Goal: Task Accomplishment & Management: Use online tool/utility

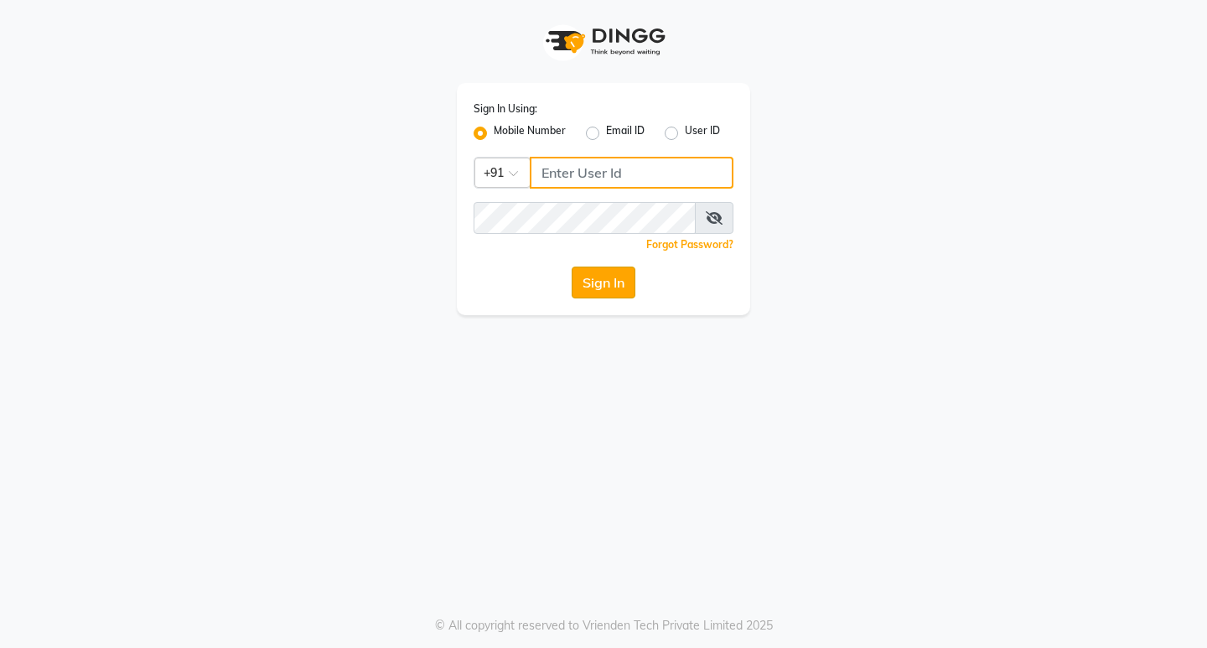
type input "9930166066"
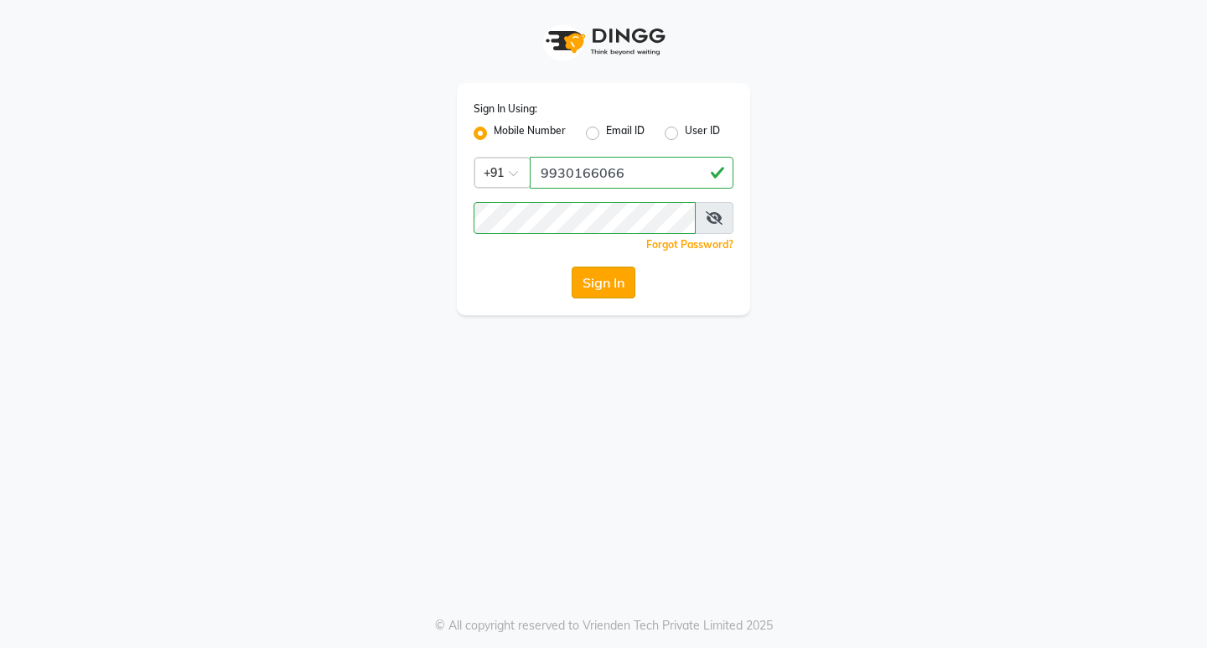
click at [584, 279] on button "Sign In" at bounding box center [604, 283] width 64 height 32
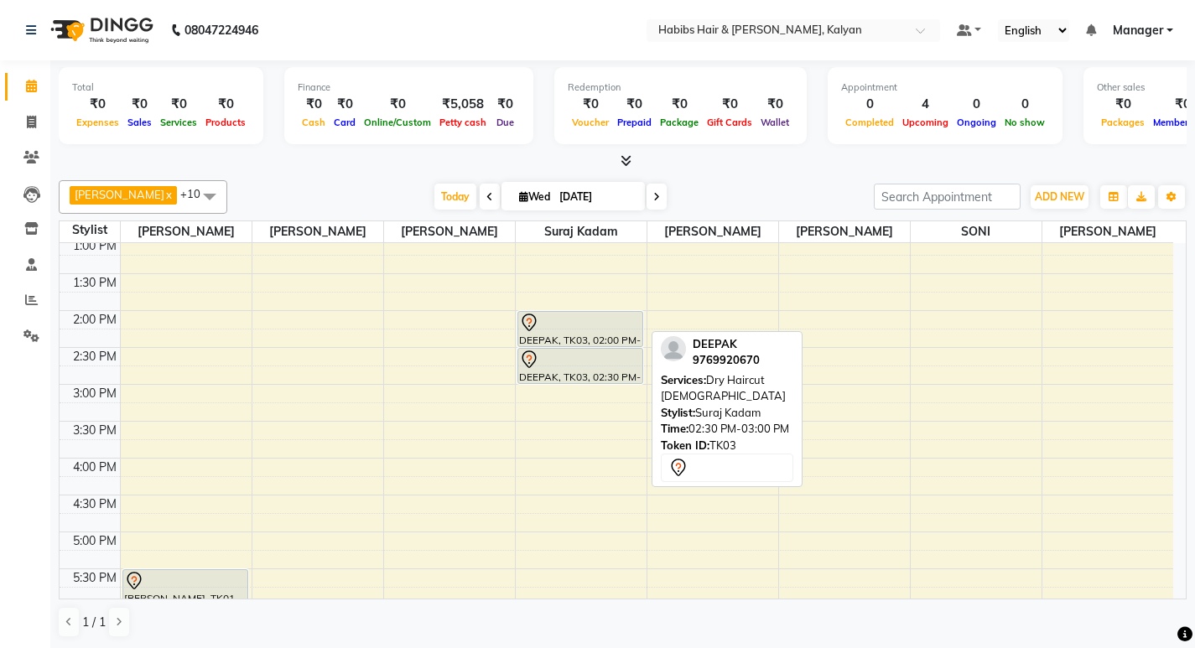
scroll to position [335, 0]
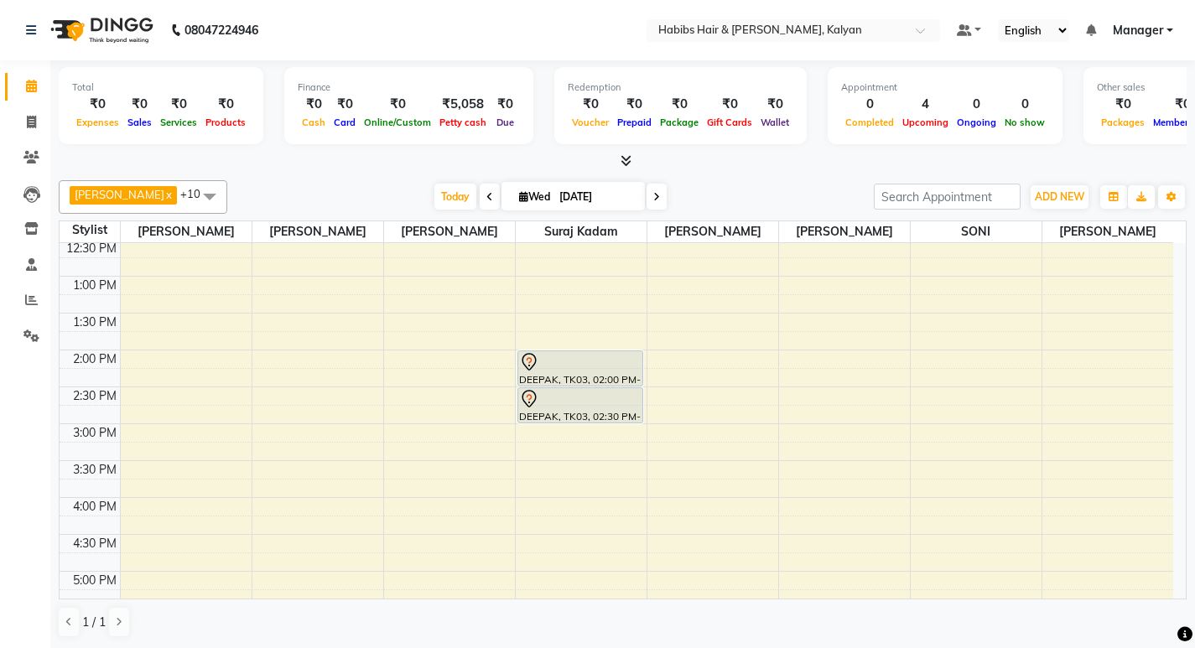
click at [480, 205] on span at bounding box center [490, 197] width 20 height 26
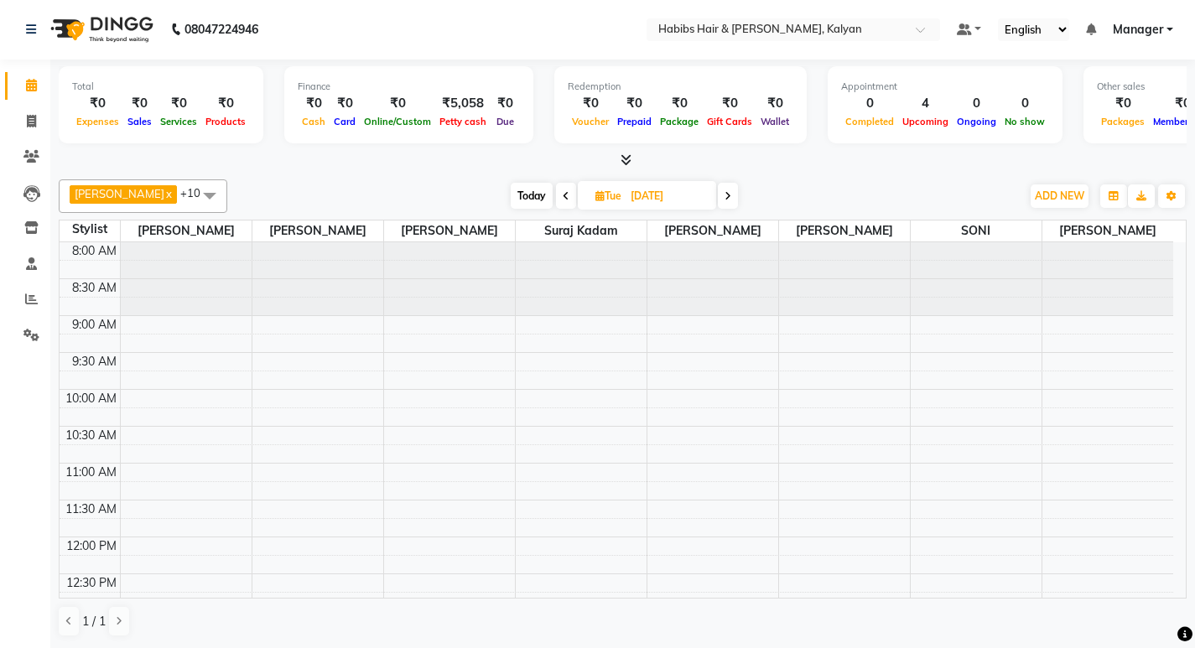
scroll to position [0, 0]
click at [724, 195] on icon at bounding box center [727, 197] width 7 height 10
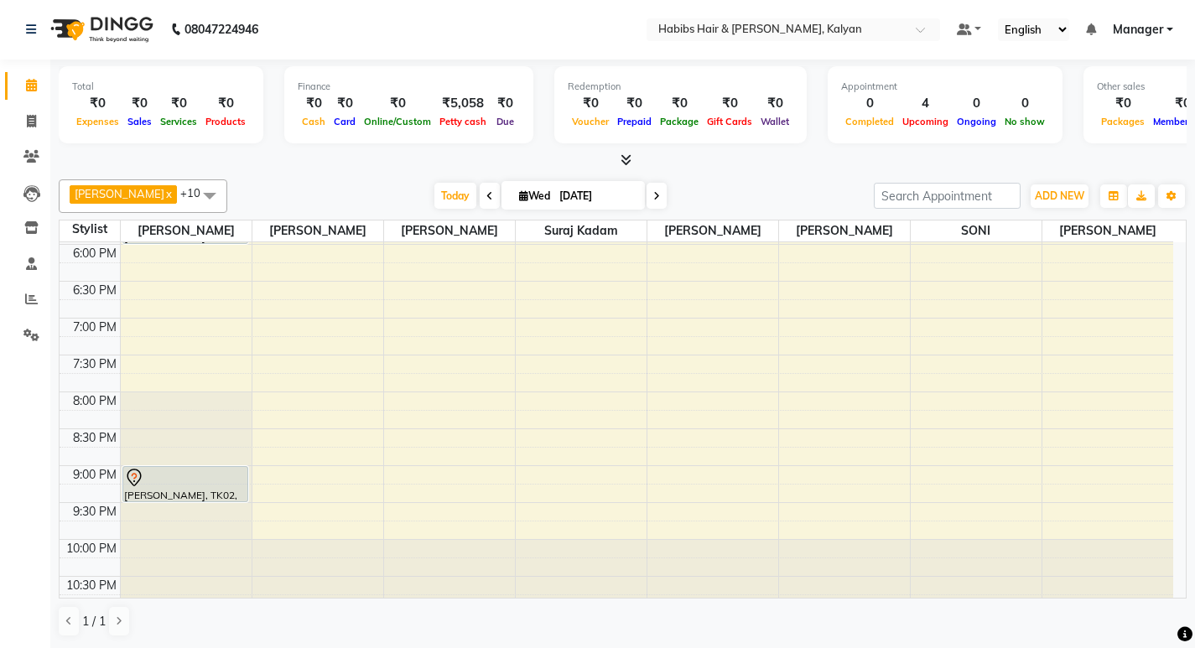
scroll to position [750, 0]
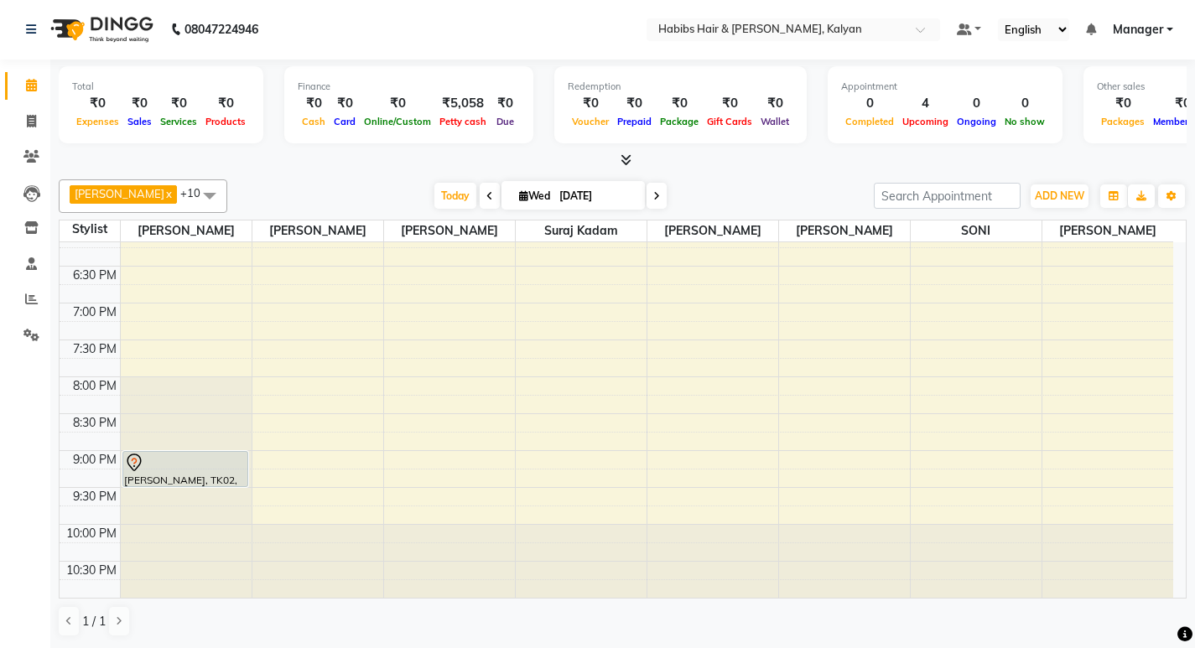
click at [480, 196] on span at bounding box center [490, 196] width 20 height 26
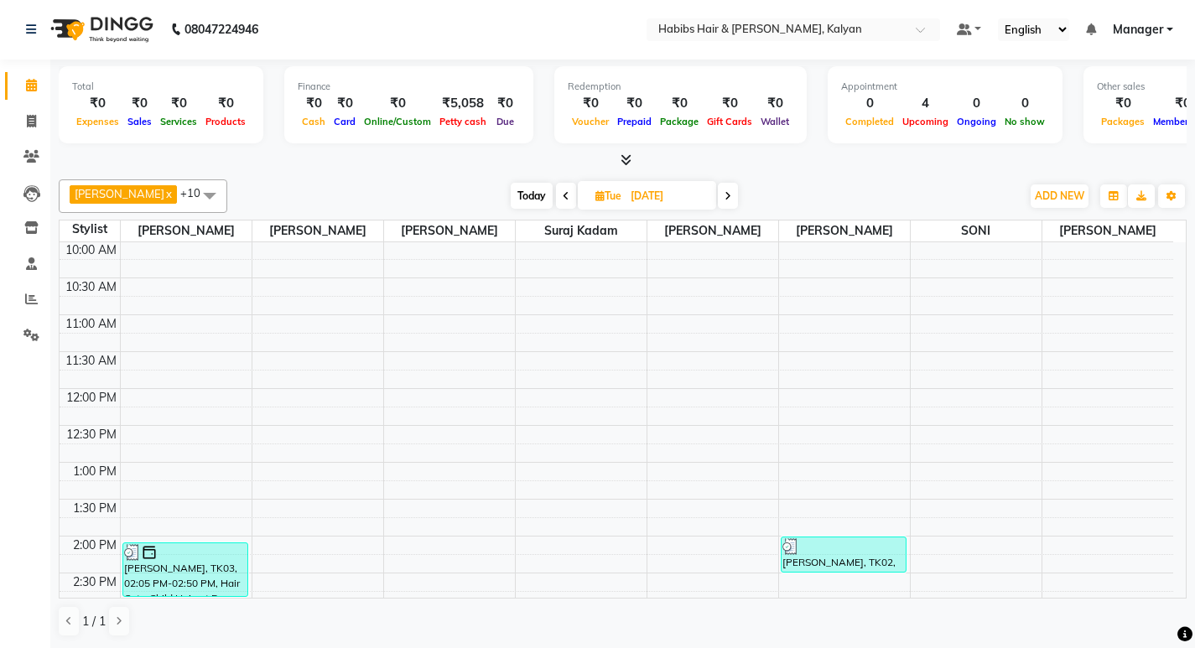
click at [718, 194] on span at bounding box center [728, 196] width 20 height 26
type input "[DATE]"
